Goal: Transaction & Acquisition: Purchase product/service

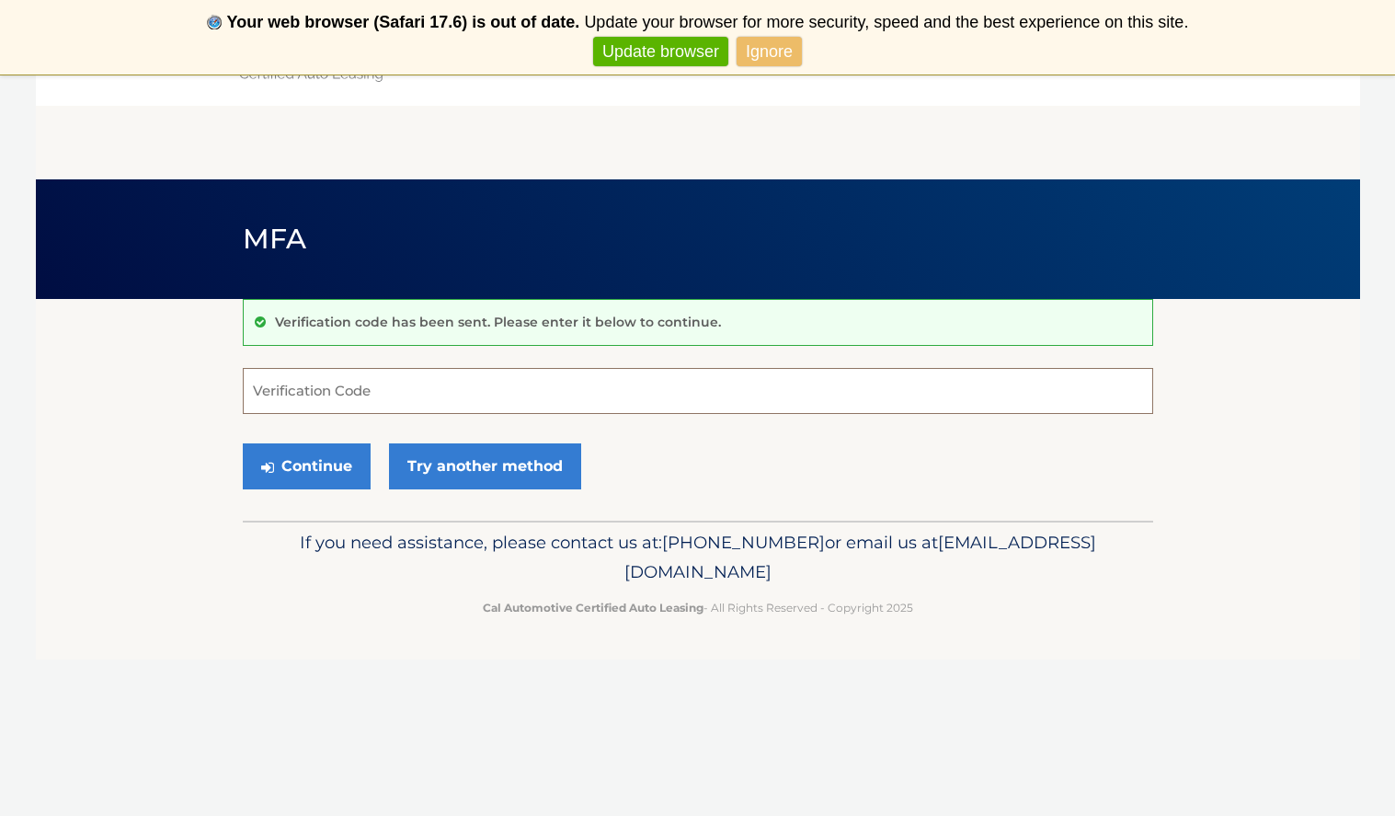
click at [417, 397] on input "Verification Code" at bounding box center [698, 391] width 910 height 46
type input "4"
type input "456983"
click at [305, 465] on button "Continue" at bounding box center [307, 466] width 128 height 46
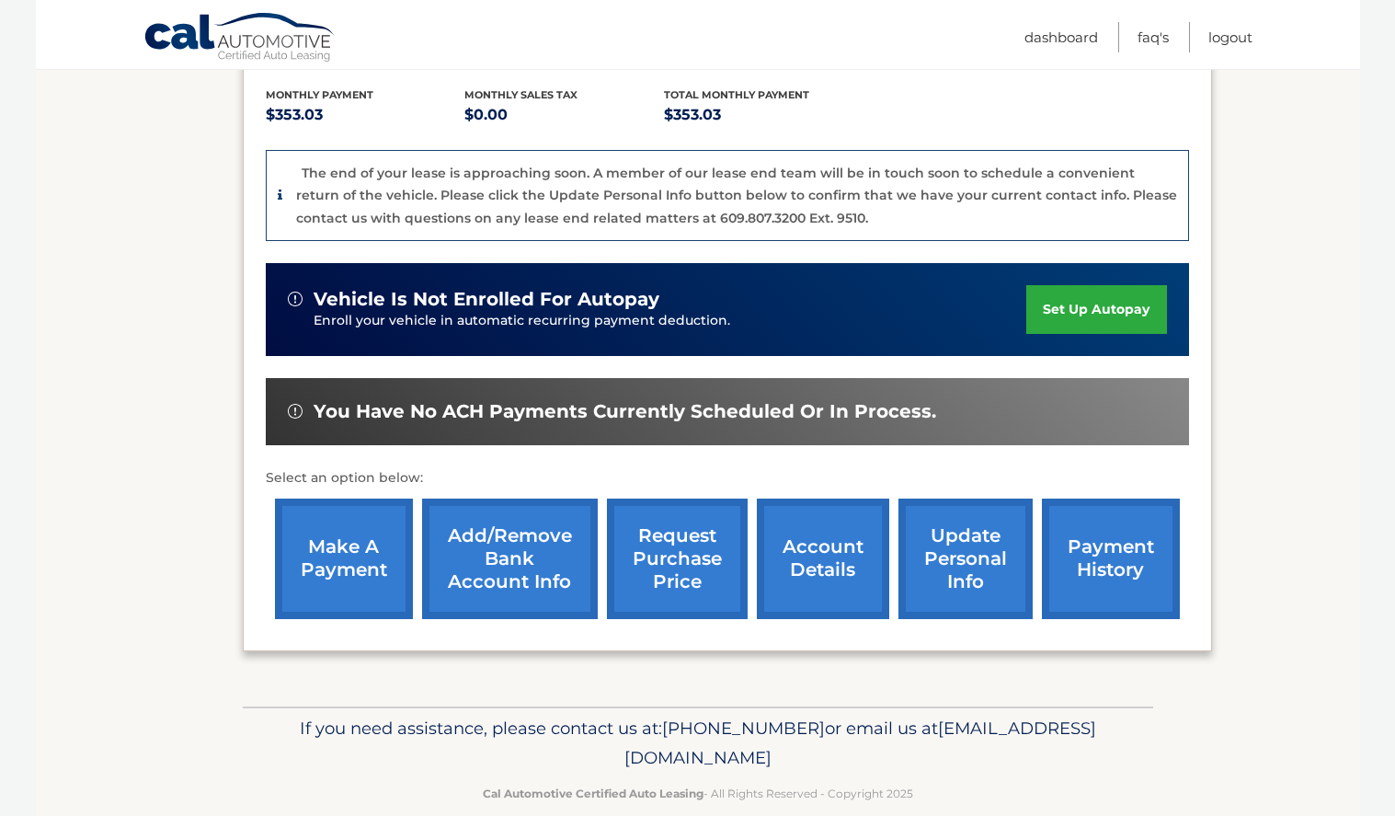
scroll to position [406, 0]
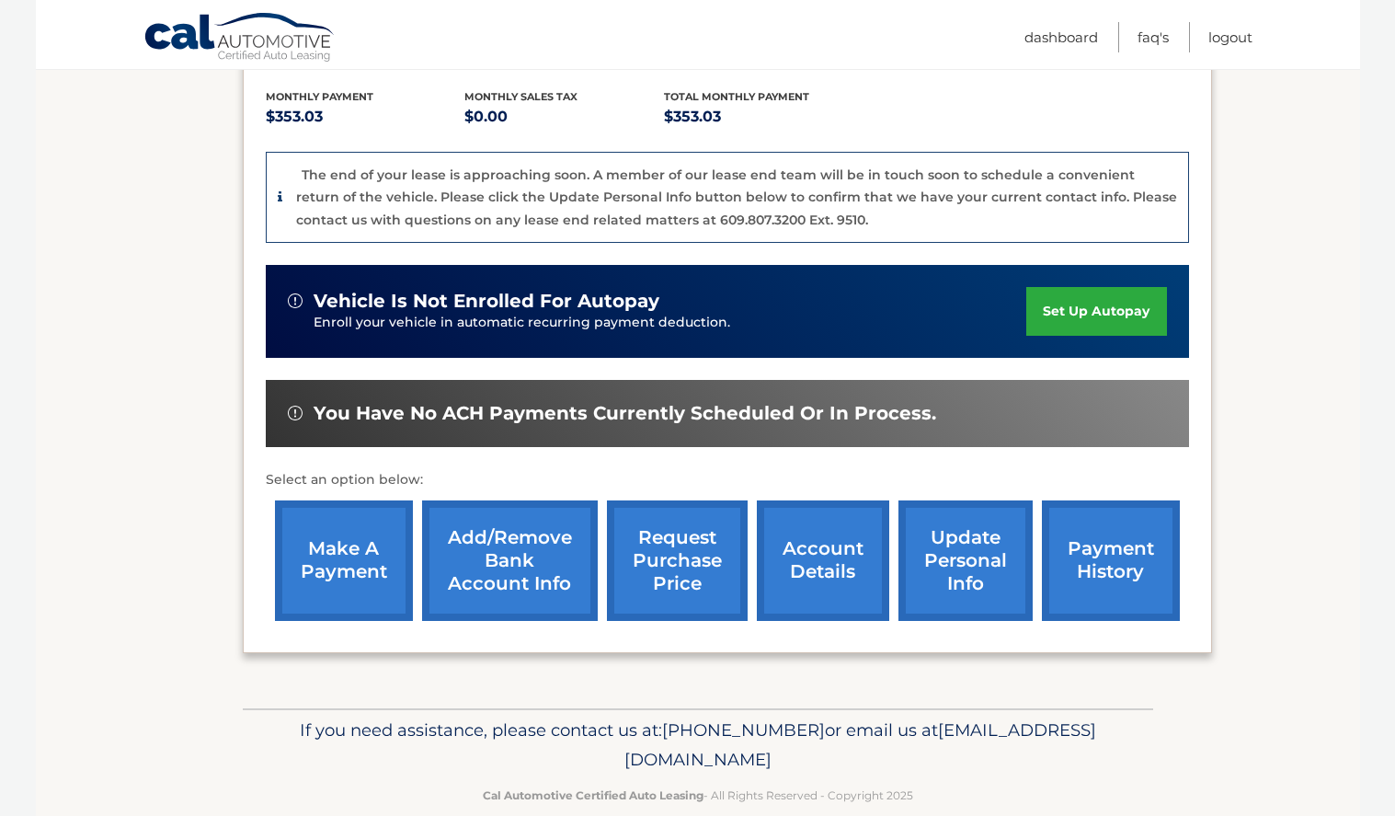
click at [345, 547] on link "make a payment" at bounding box center [344, 560] width 138 height 120
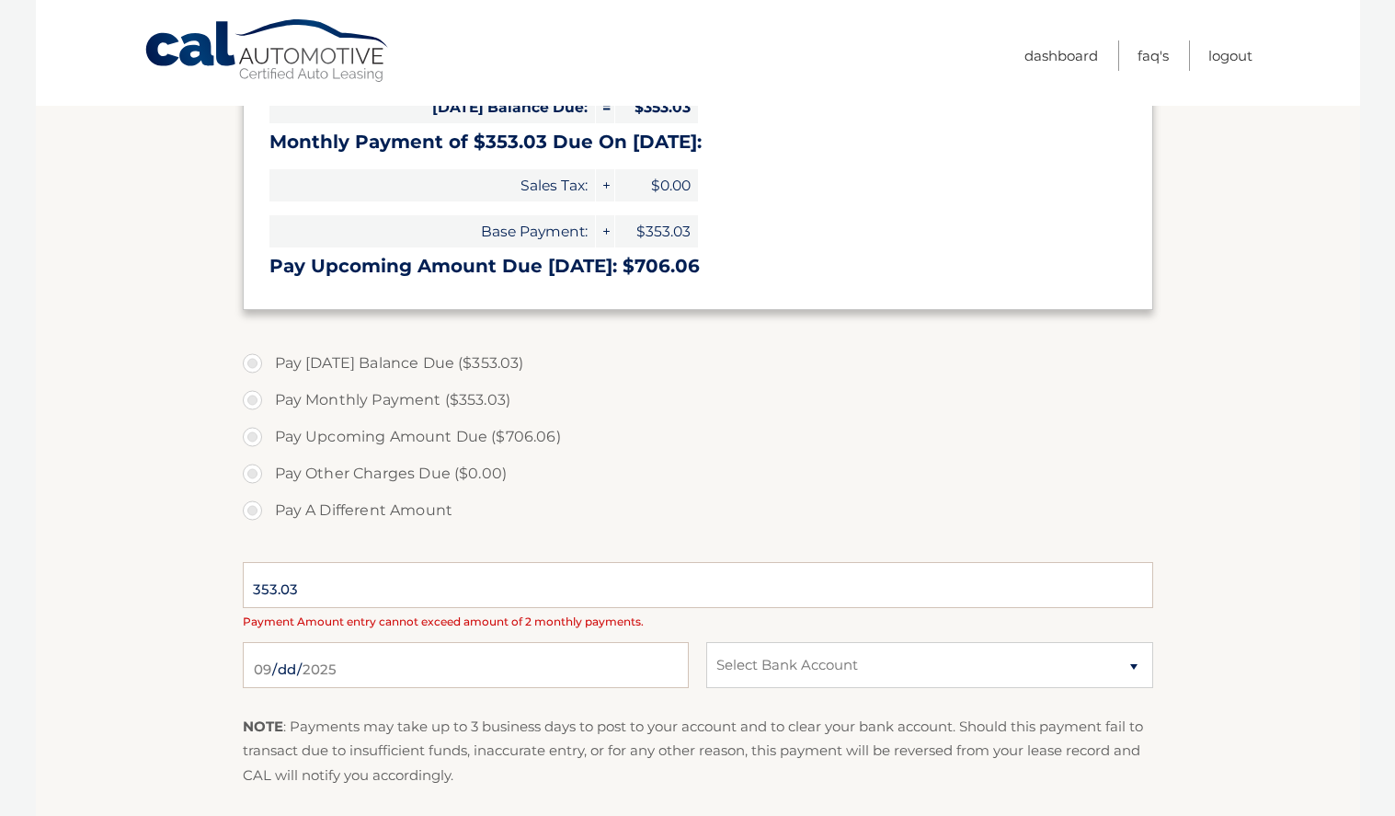
scroll to position [380, 0]
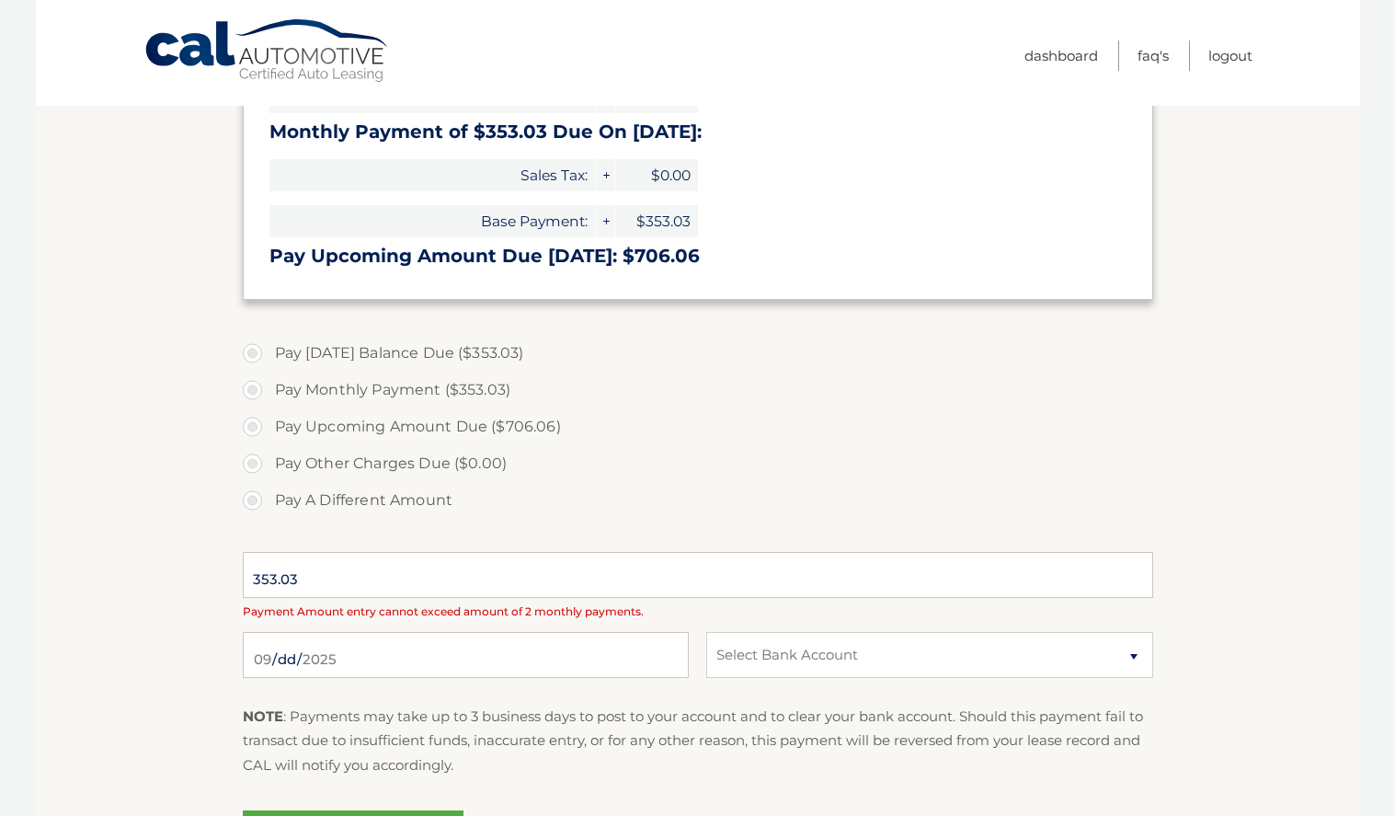
select select "ZjQzMjVkYjktMTQxYS00NTlhLTkwMWQtYmQwNTQzZmQxMzg3"
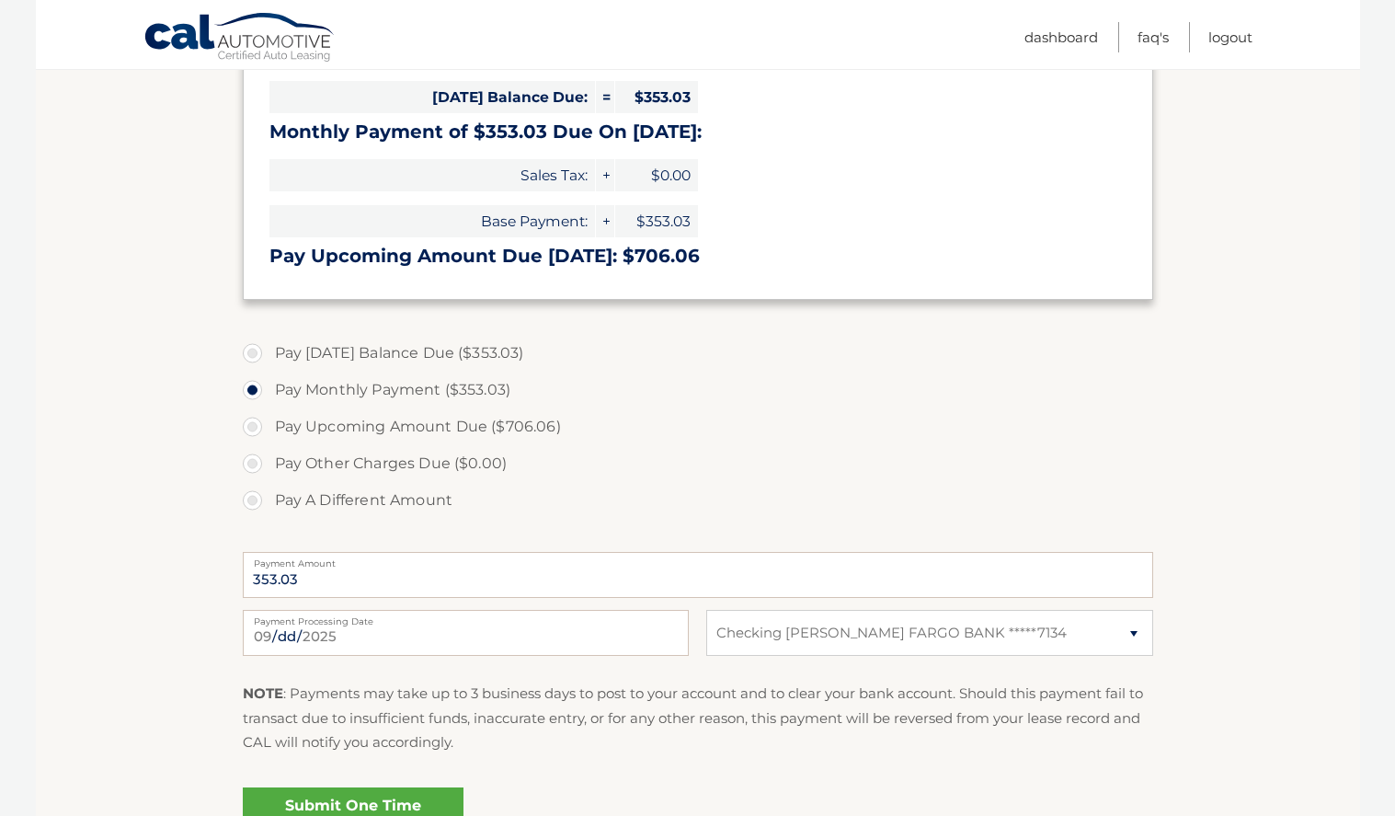
click at [312, 348] on label "Pay Today's Balance Due ($353.03)" at bounding box center [698, 353] width 910 height 37
click at [268, 348] on input "Pay Today's Balance Due ($353.03)" at bounding box center [259, 349] width 18 height 29
radio input "true"
click at [369, 795] on link "Submit One Time Payment" at bounding box center [353, 816] width 221 height 59
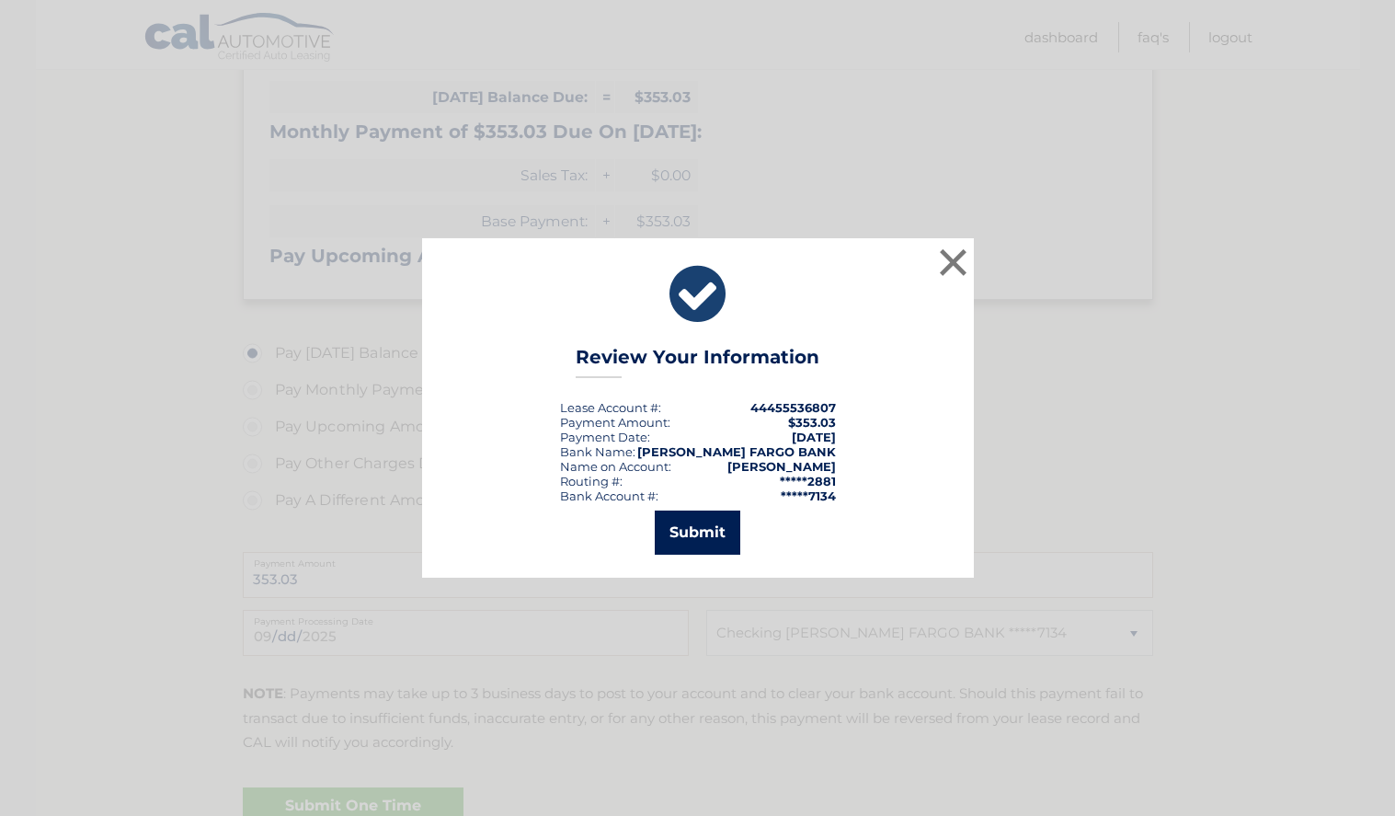
click at [716, 529] on button "Submit" at bounding box center [698, 532] width 86 height 44
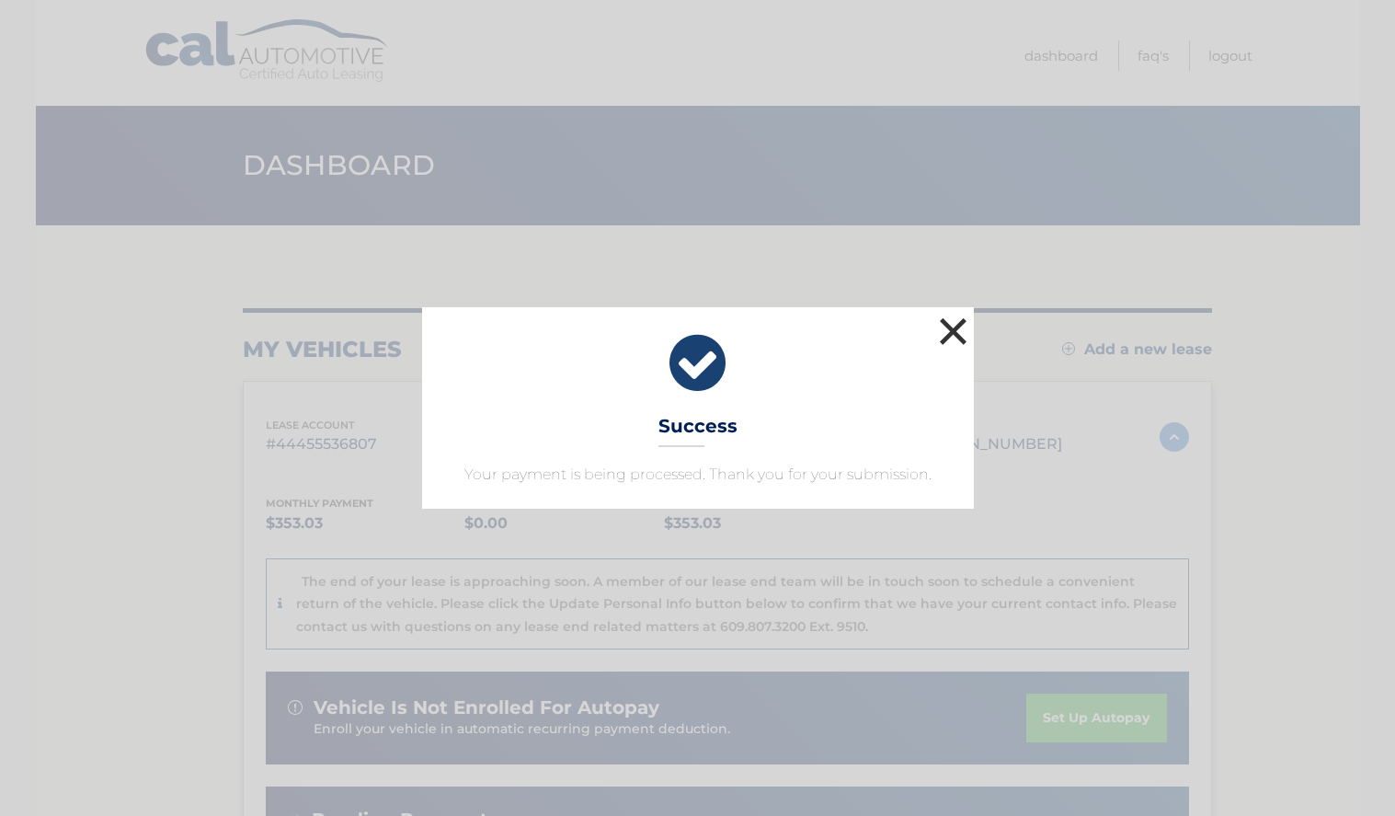
click at [948, 331] on button "×" at bounding box center [953, 331] width 37 height 37
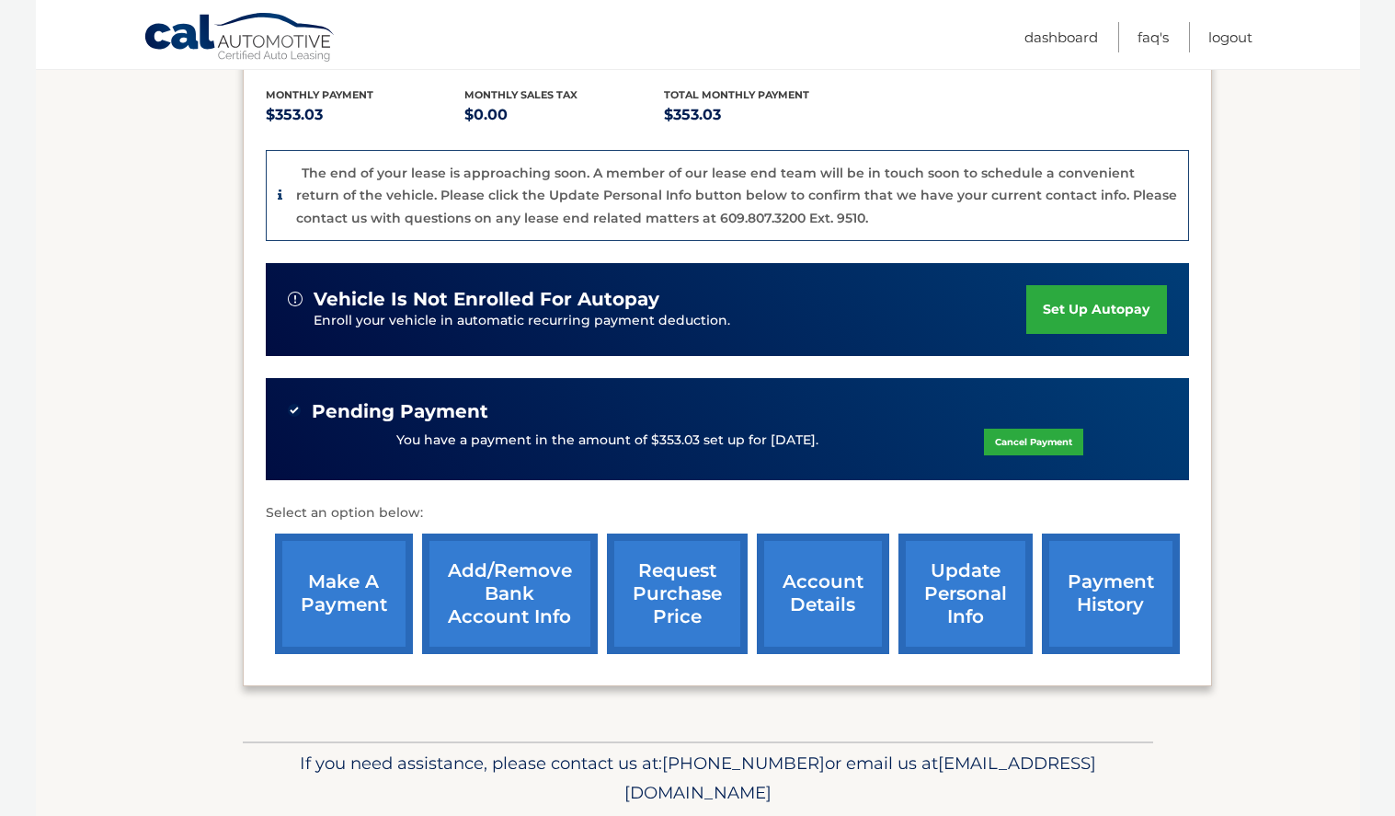
scroll to position [415, 0]
